Goal: Information Seeking & Learning: Understand process/instructions

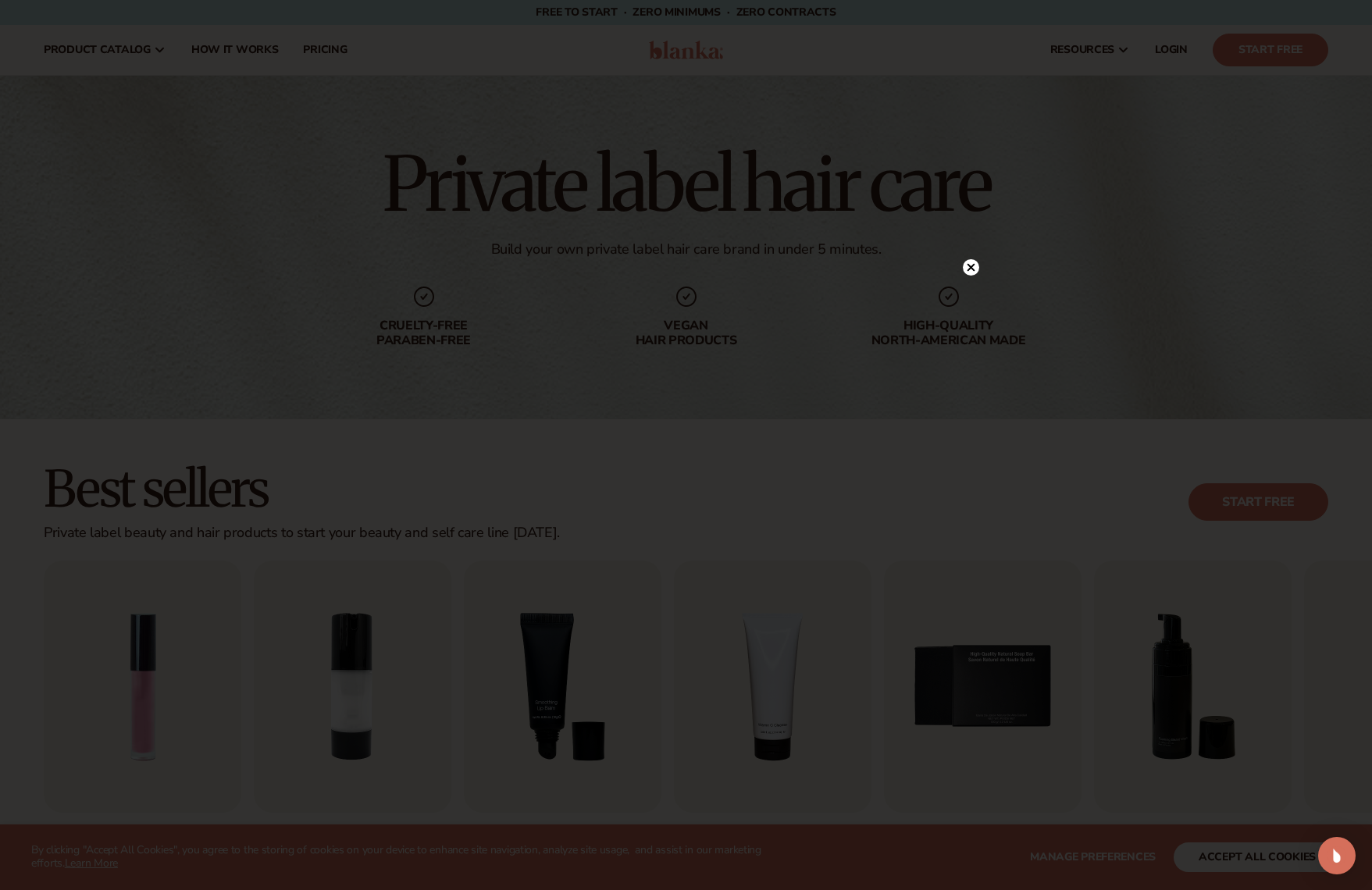
click at [970, 269] on circle at bounding box center [970, 267] width 16 height 16
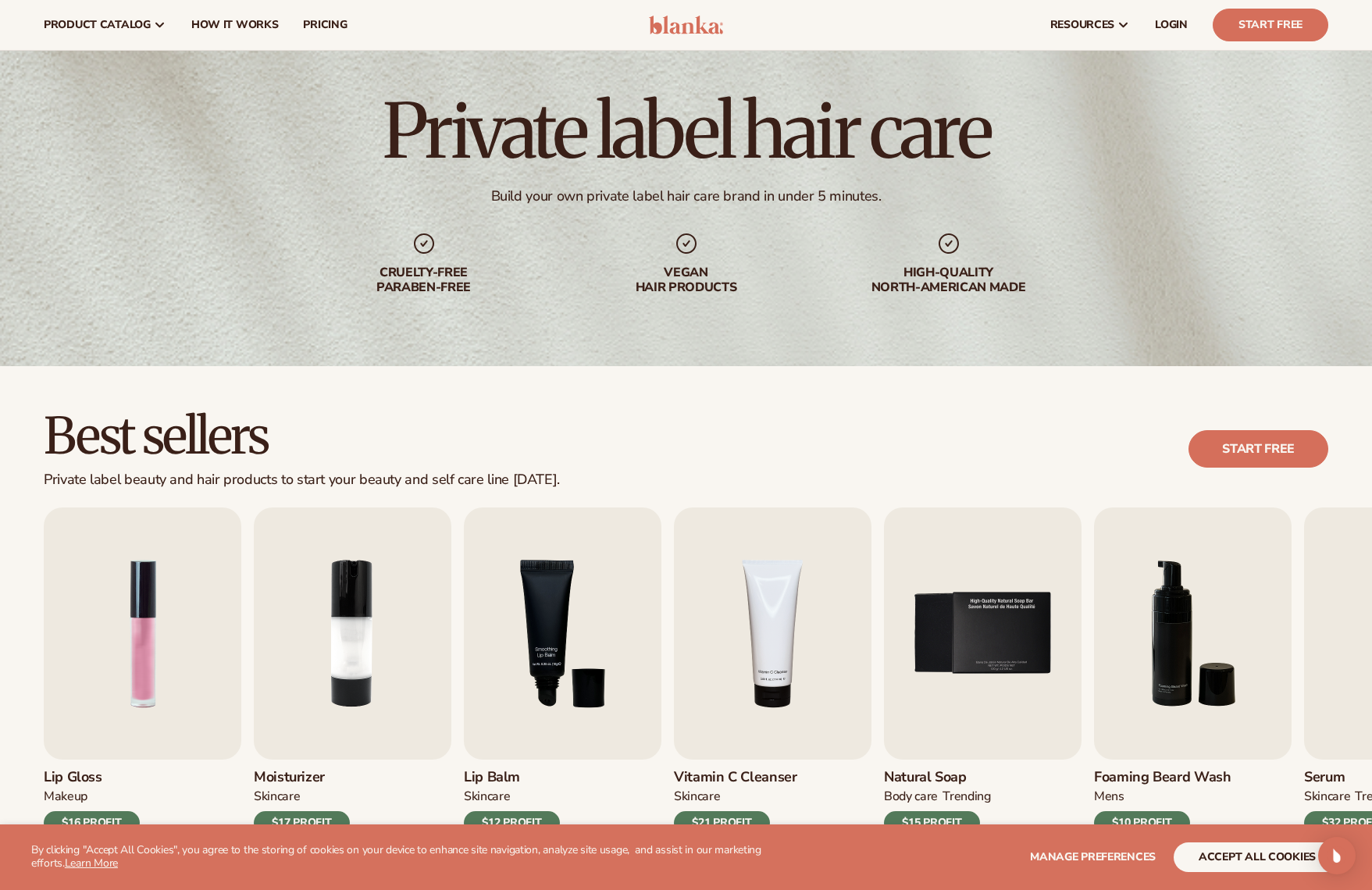
scroll to position [52, 0]
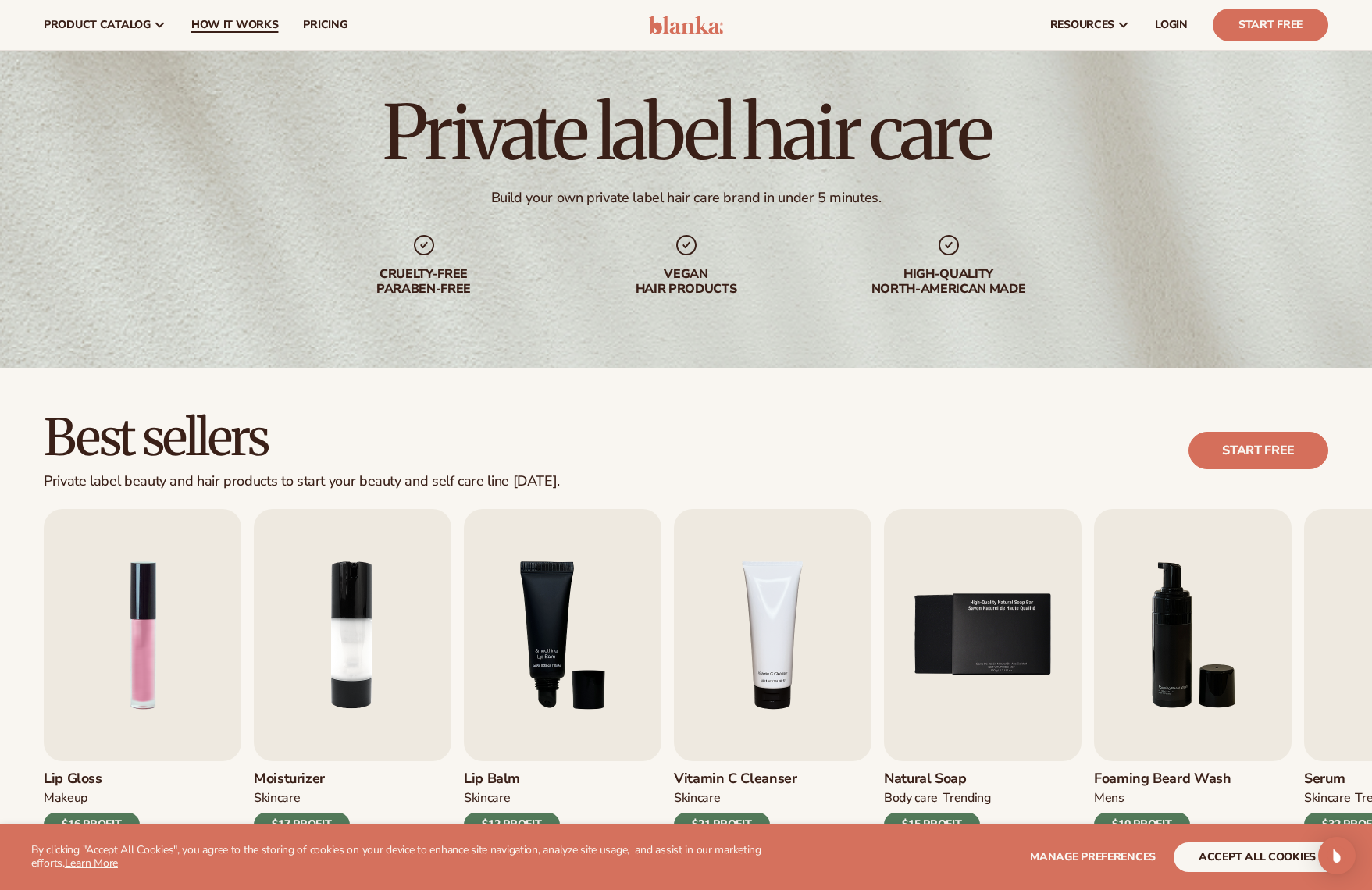
click at [217, 19] on span "How It Works" at bounding box center [234, 25] width 87 height 12
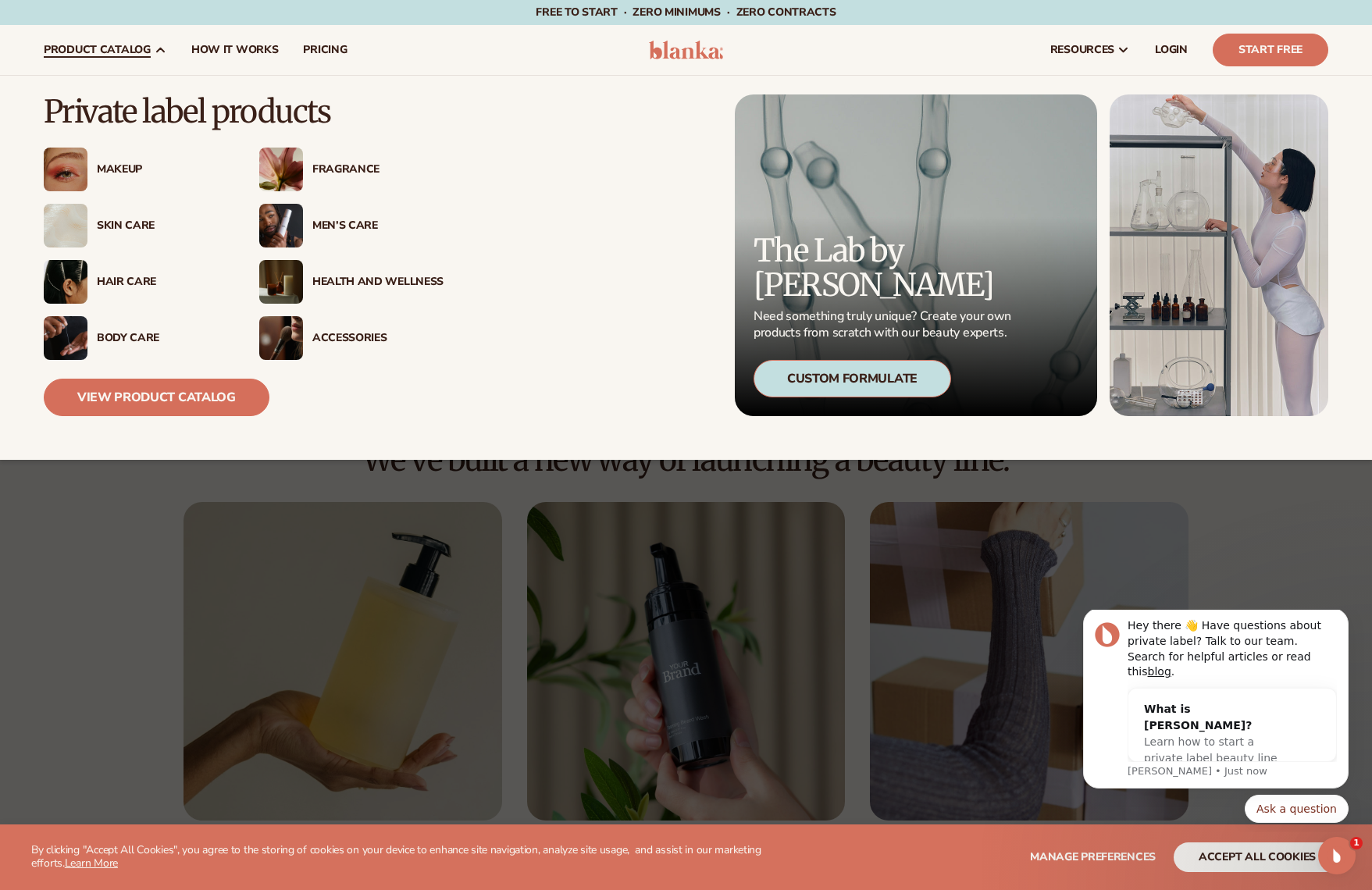
scroll to position [14, 0]
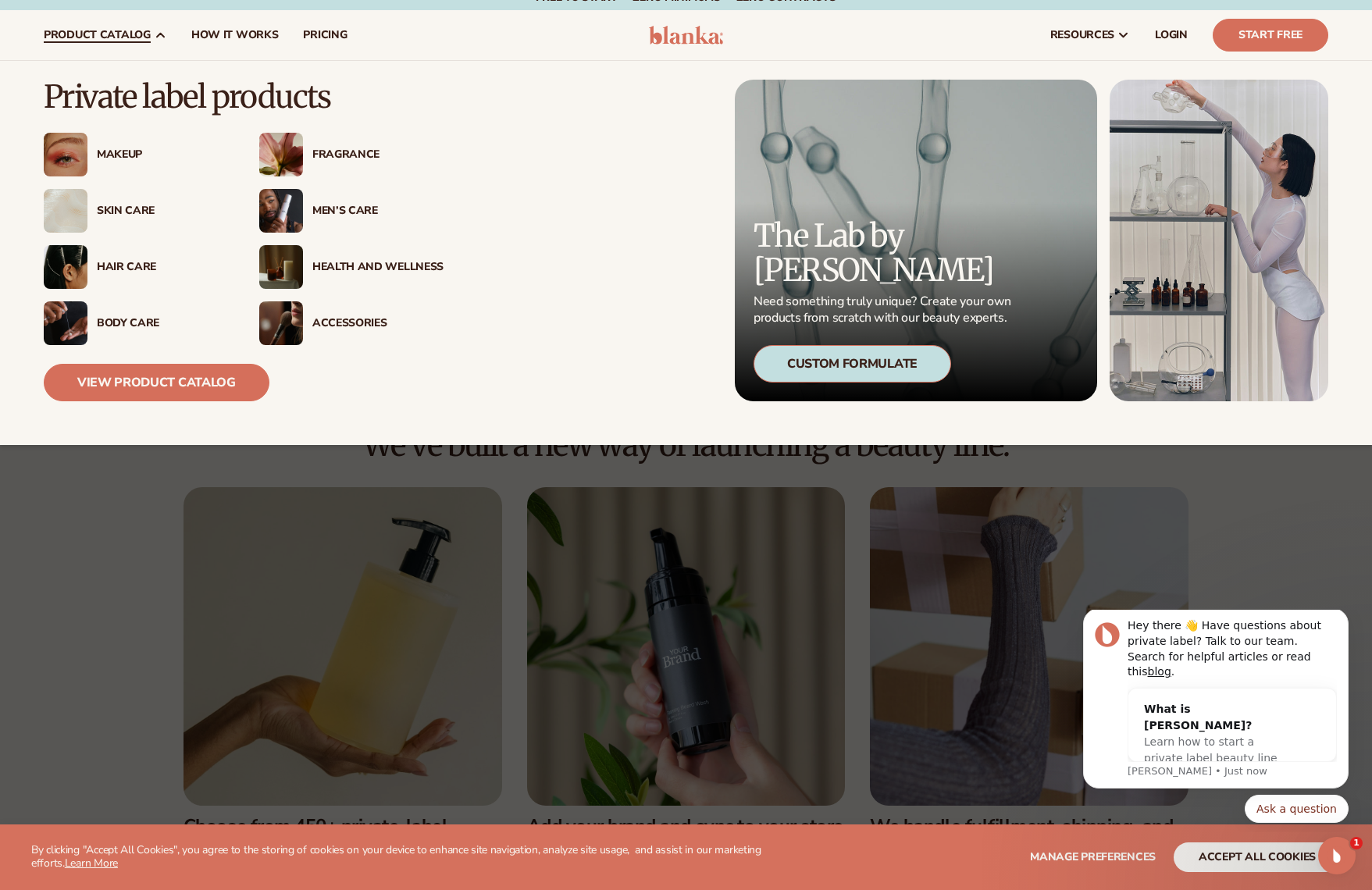
click at [66, 272] on img at bounding box center [66, 267] width 44 height 44
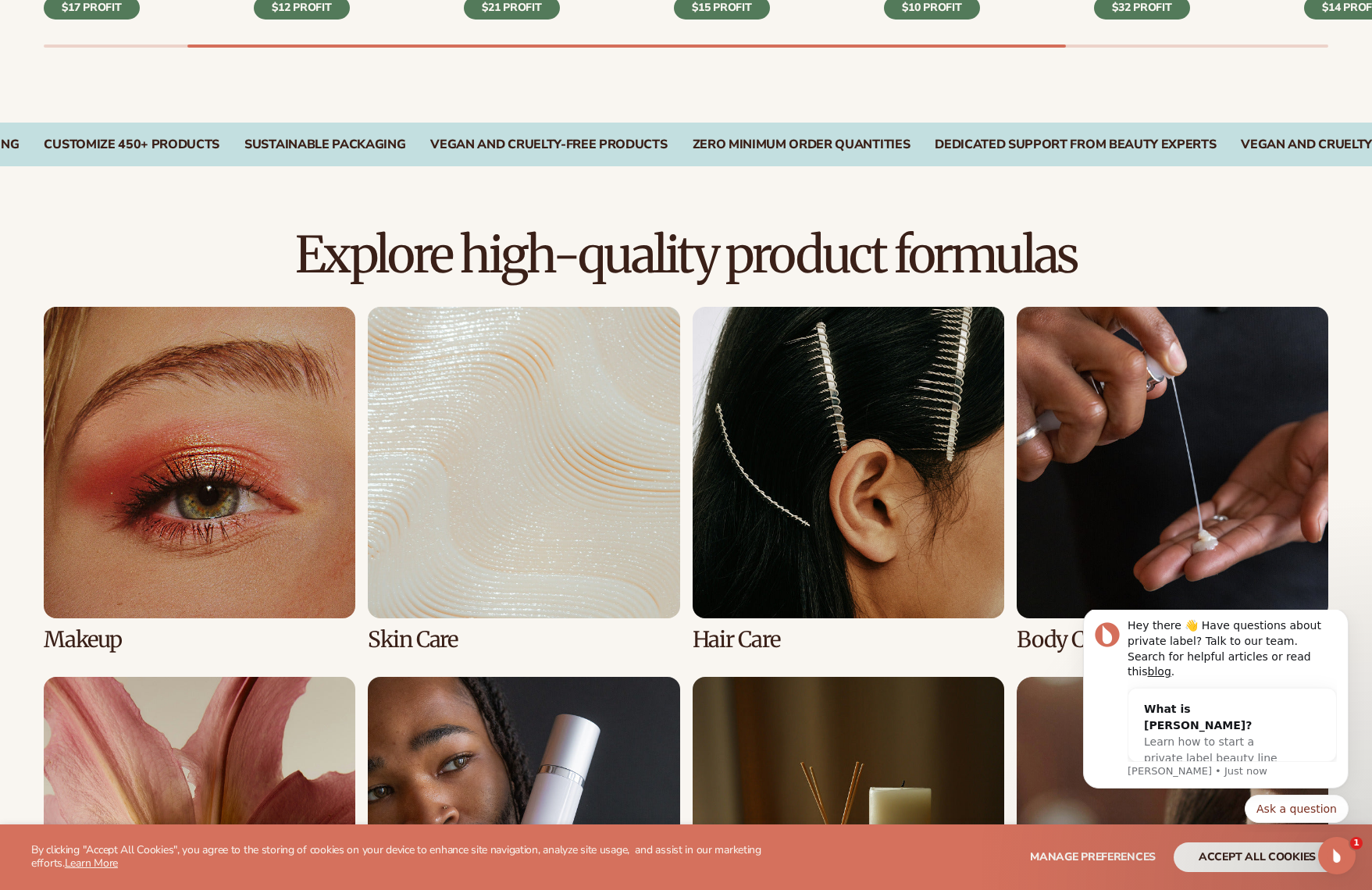
scroll to position [1040, 0]
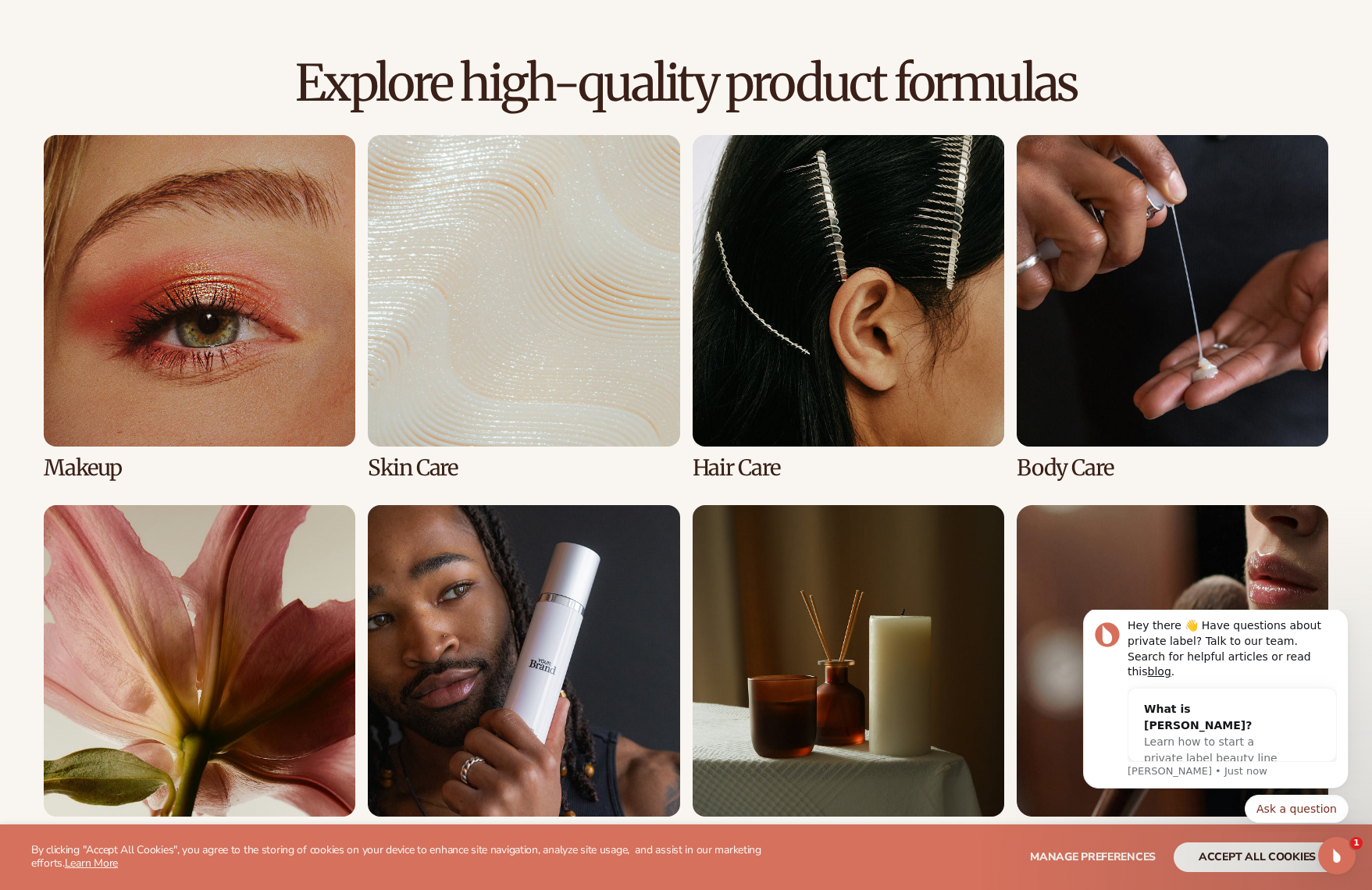
click at [834, 385] on link "3 / 8" at bounding box center [848, 308] width 312 height 345
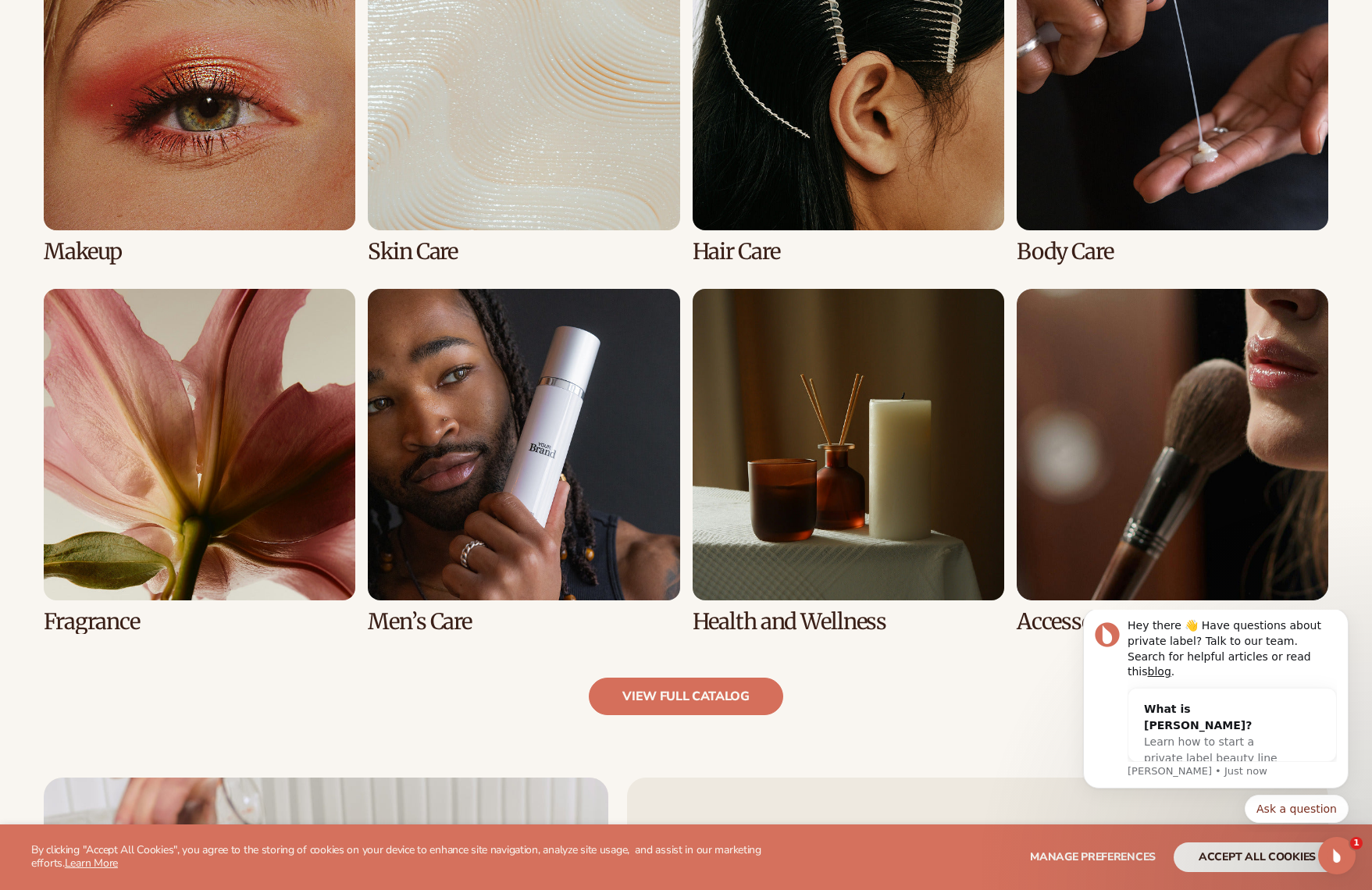
scroll to position [1257, 0]
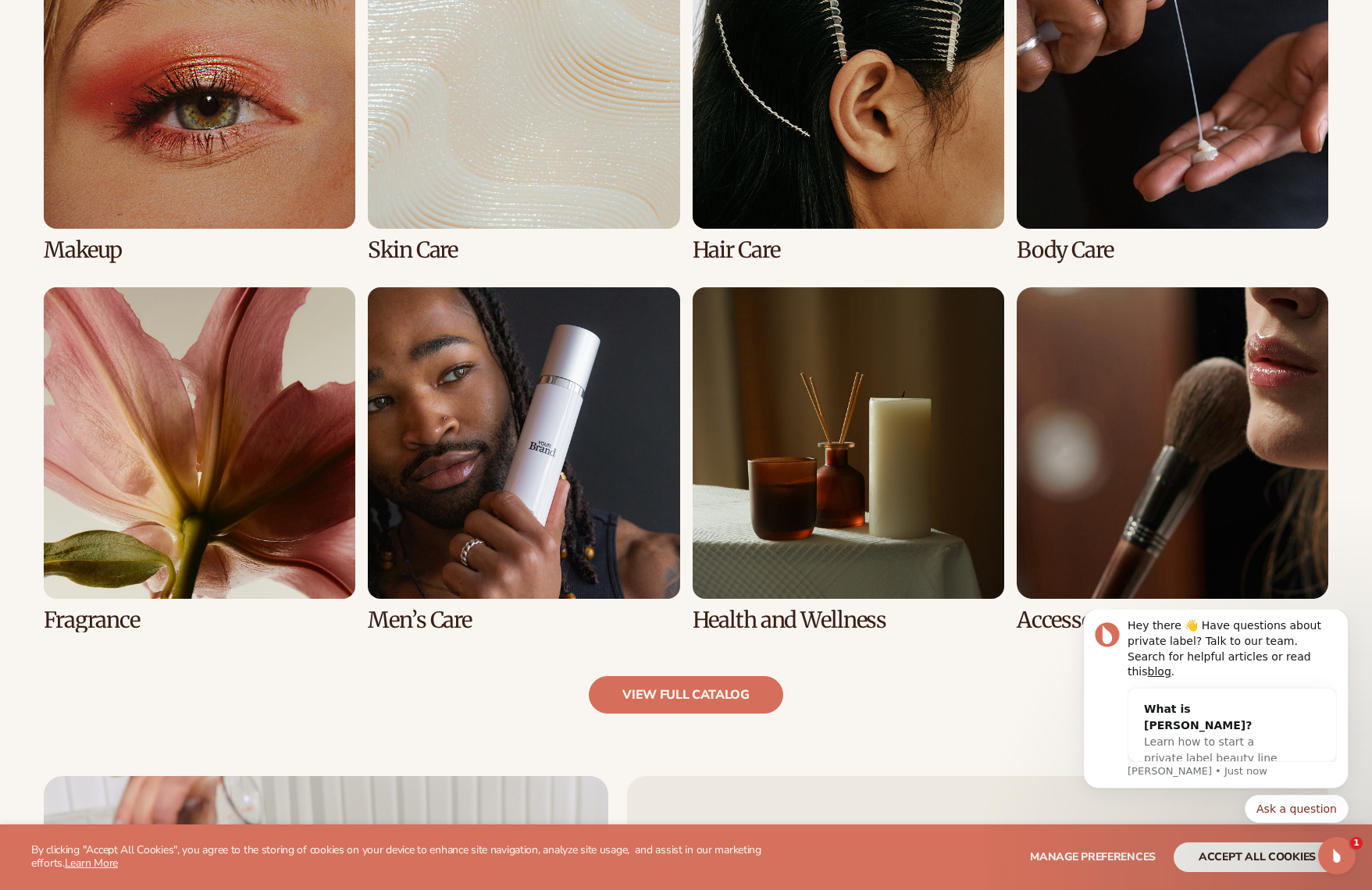
click at [731, 242] on link "3 / 8" at bounding box center [848, 90] width 312 height 345
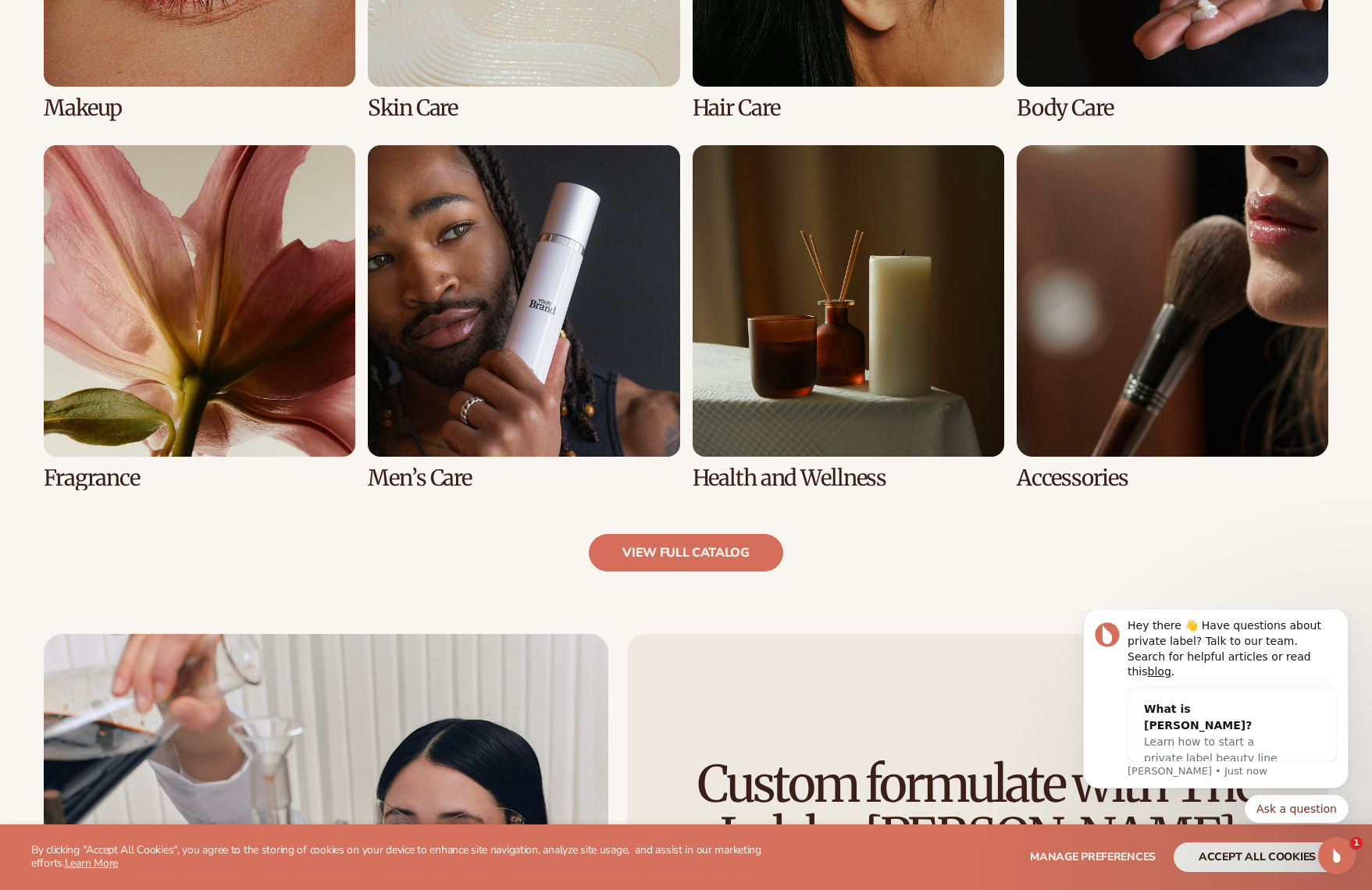
scroll to position [1470, 0]
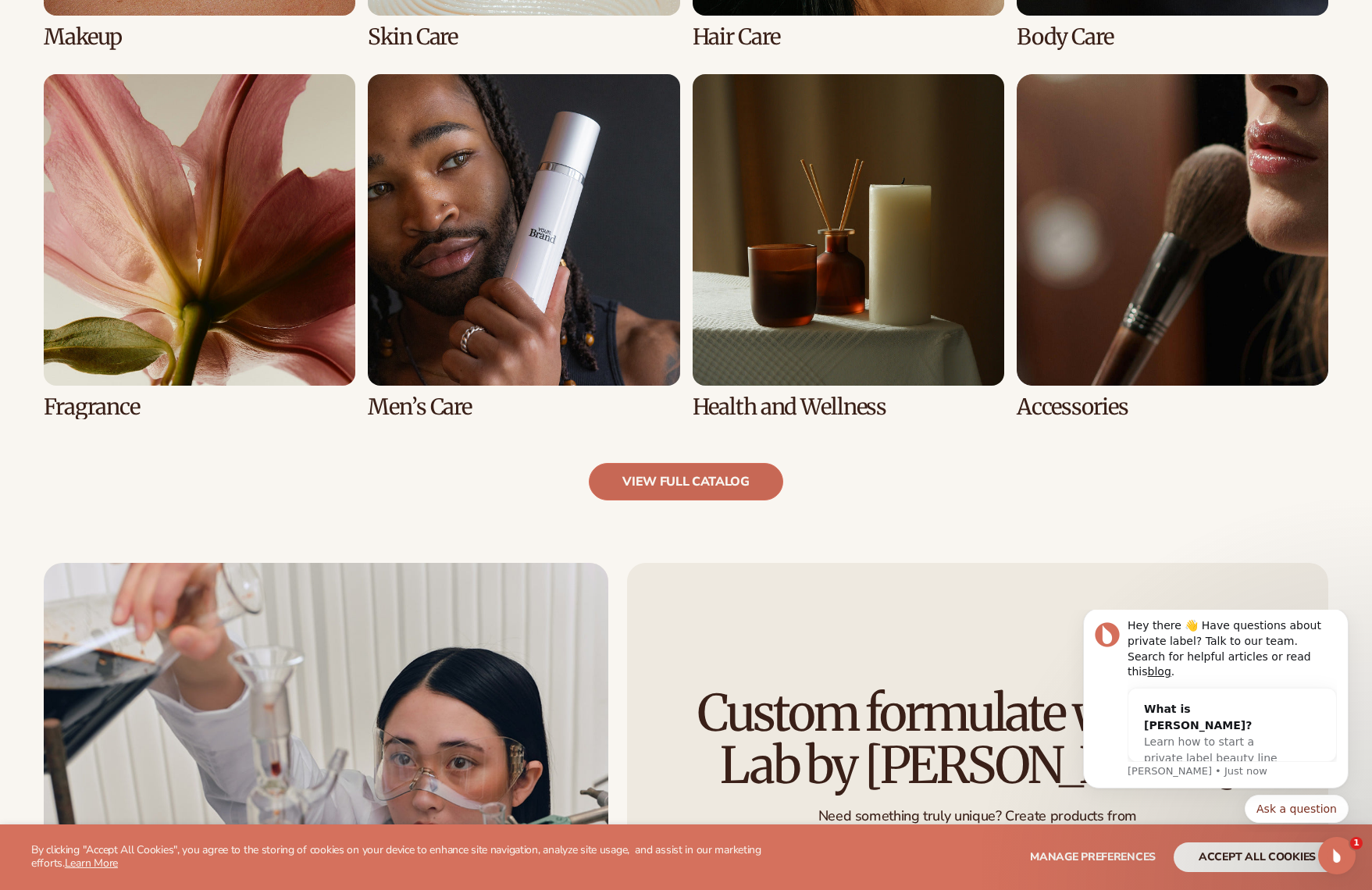
click at [714, 483] on link "view full catalog" at bounding box center [686, 481] width 195 height 37
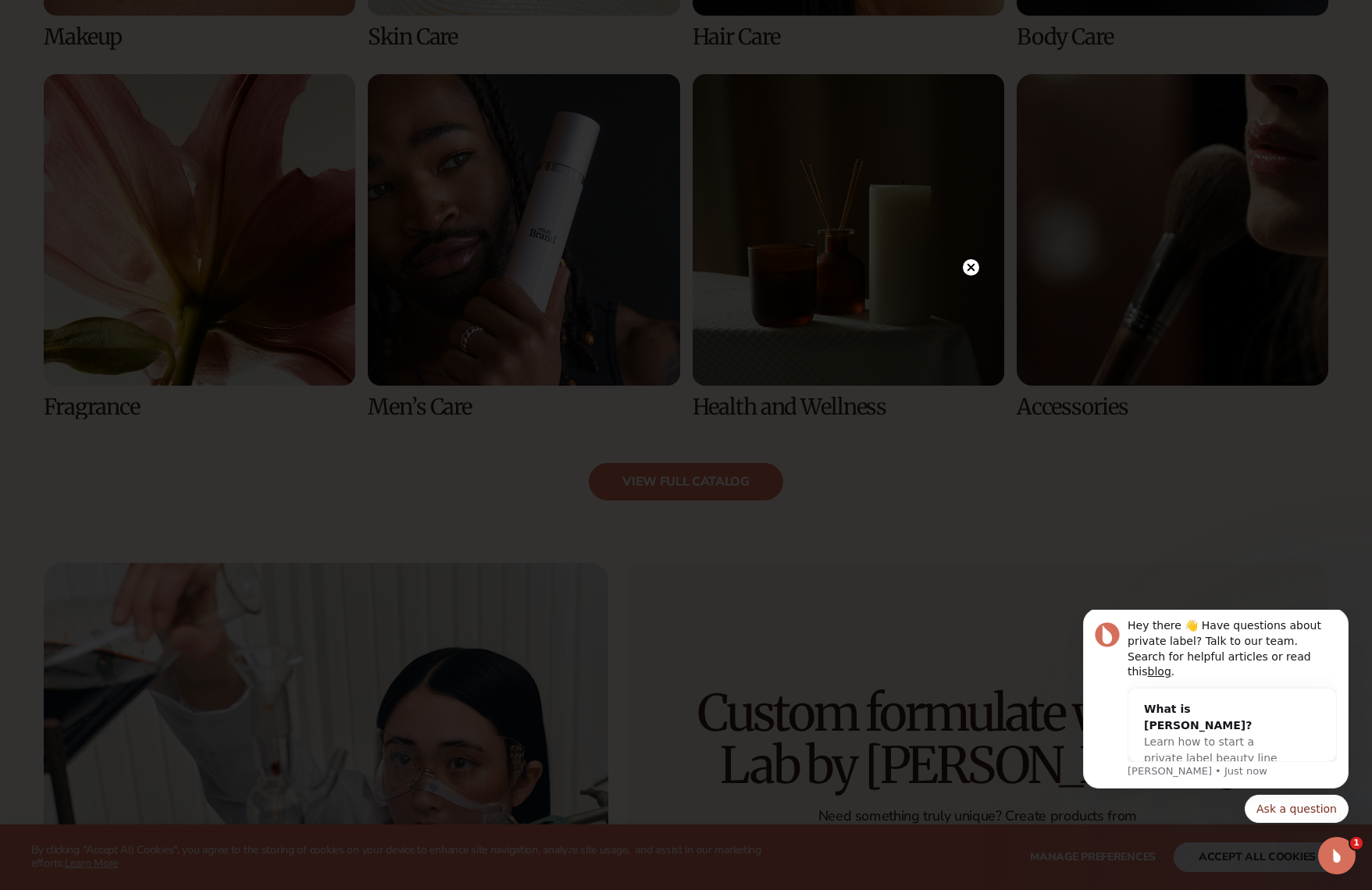
click at [970, 267] on icon at bounding box center [970, 267] width 8 height 8
